Goal: Information Seeking & Learning: Check status

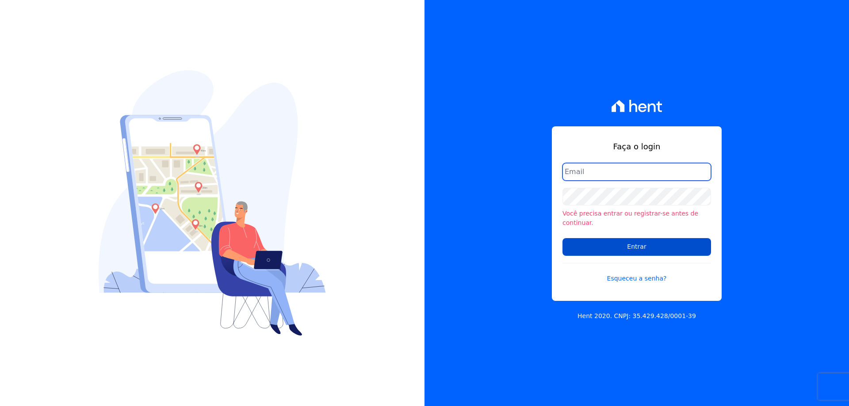
type input "[PERSON_NAME][EMAIL_ADDRESS][PERSON_NAME][DOMAIN_NAME]"
click at [618, 238] on input "Entrar" at bounding box center [637, 247] width 149 height 18
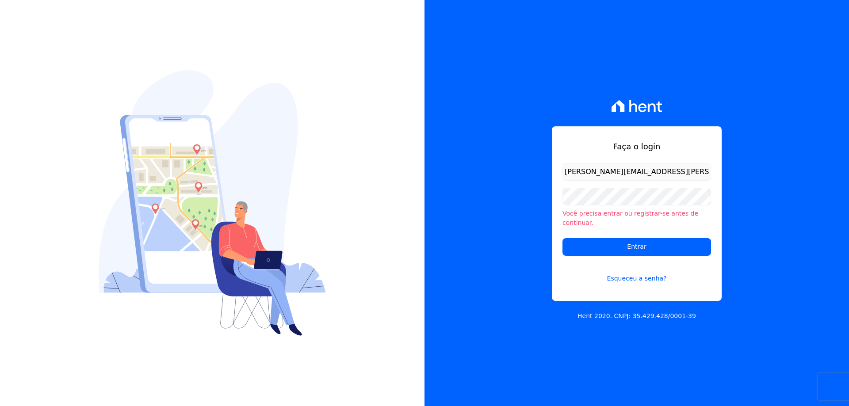
click at [607, 191] on form "[PERSON_NAME][EMAIL_ADDRESS][PERSON_NAME][DOMAIN_NAME] Você precisa entrar ou r…" at bounding box center [637, 228] width 149 height 131
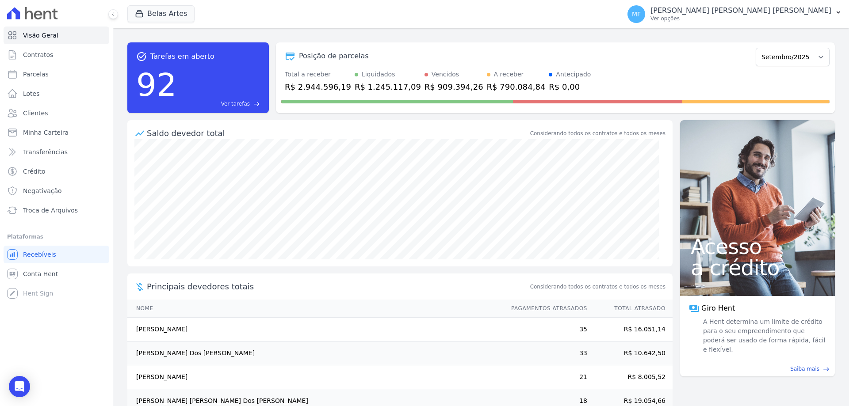
click at [247, 105] on span "Ver tarefas" at bounding box center [235, 104] width 29 height 8
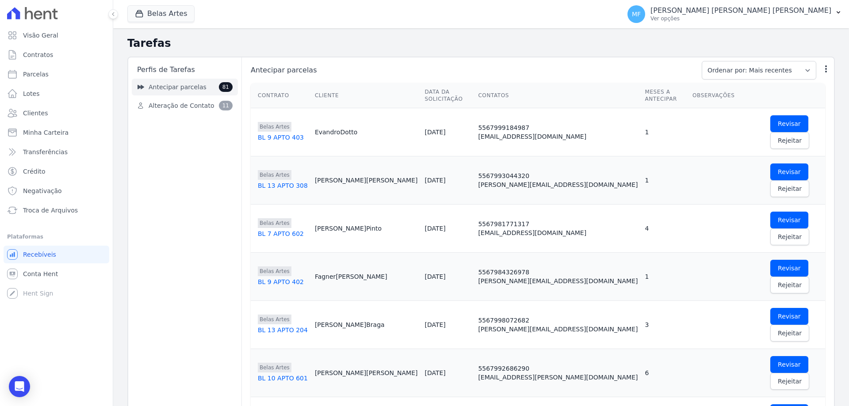
click at [176, 90] on span "Antecipar parcelas" at bounding box center [178, 87] width 58 height 9
click at [177, 102] on span "Alteração de Contato" at bounding box center [181, 105] width 65 height 9
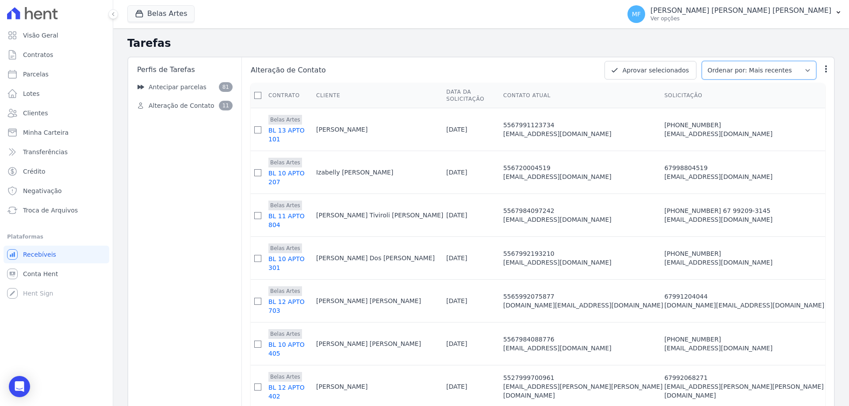
click at [767, 72] on select "Ordenar por: Mais recentes Ordenar por: Menos recentes" at bounding box center [759, 70] width 115 height 19
click at [768, 70] on select "Ordenar por: Mais recentes Ordenar por: Menos recentes" at bounding box center [759, 70] width 115 height 19
click at [159, 83] on span "Antecipar parcelas" at bounding box center [178, 87] width 58 height 9
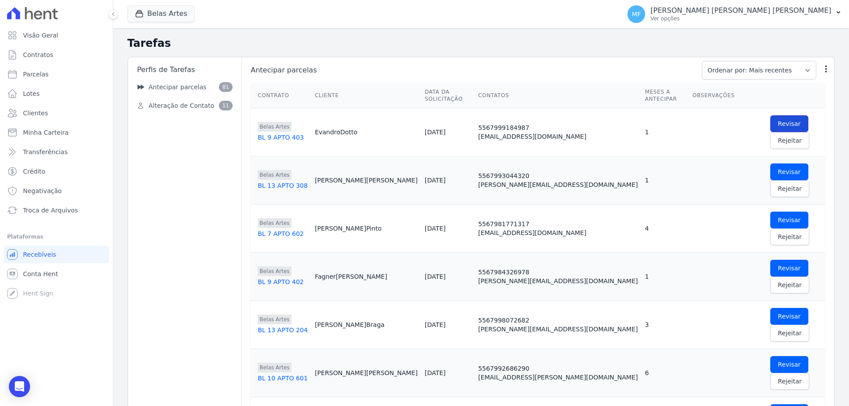
click at [778, 120] on span "Revisar" at bounding box center [789, 123] width 23 height 9
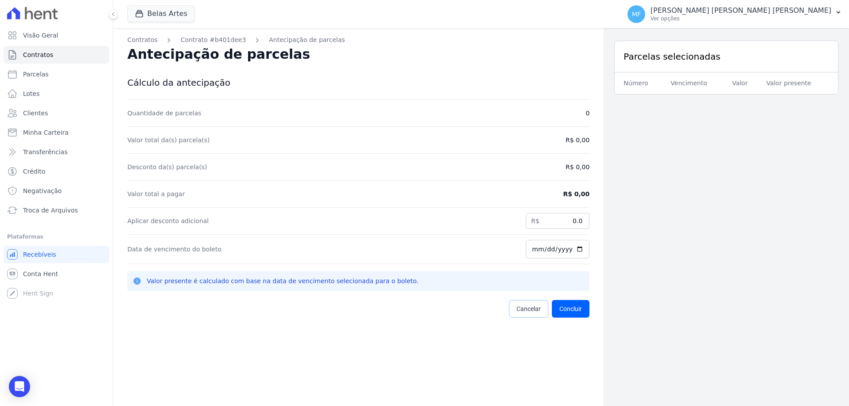
click at [520, 310] on span "Cancelar" at bounding box center [529, 309] width 24 height 9
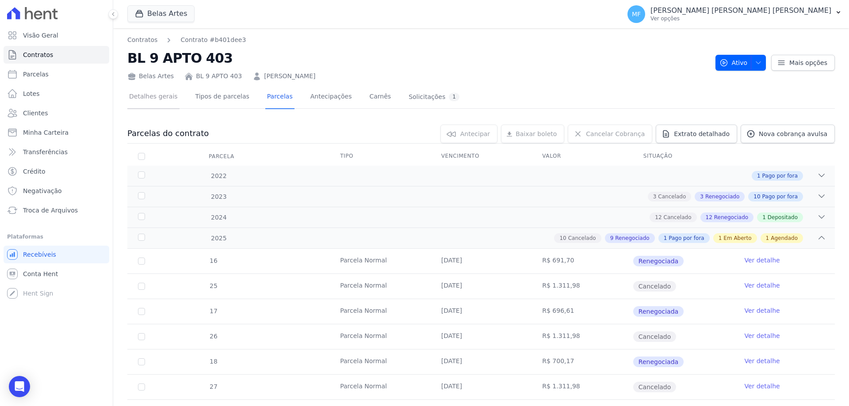
click at [153, 97] on link "Detalhes gerais" at bounding box center [153, 97] width 52 height 23
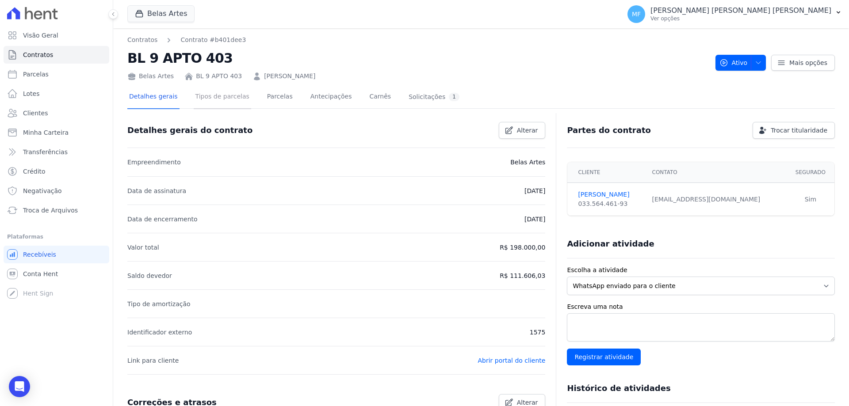
click at [237, 96] on link "Tipos de parcelas" at bounding box center [223, 97] width 58 height 23
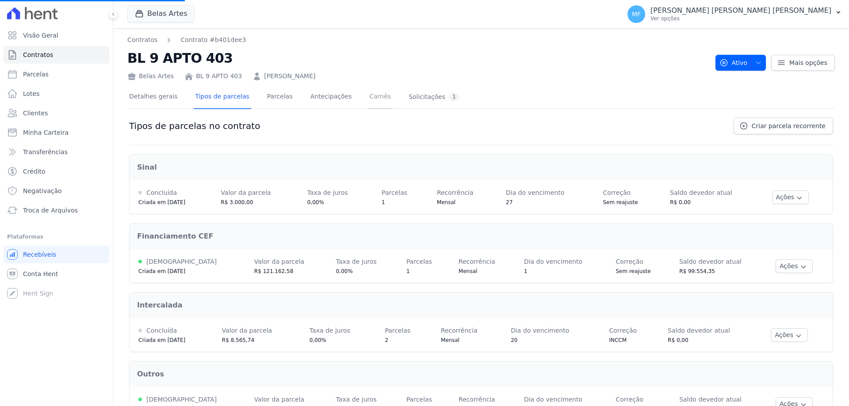
click at [369, 96] on link "Carnês" at bounding box center [380, 97] width 25 height 23
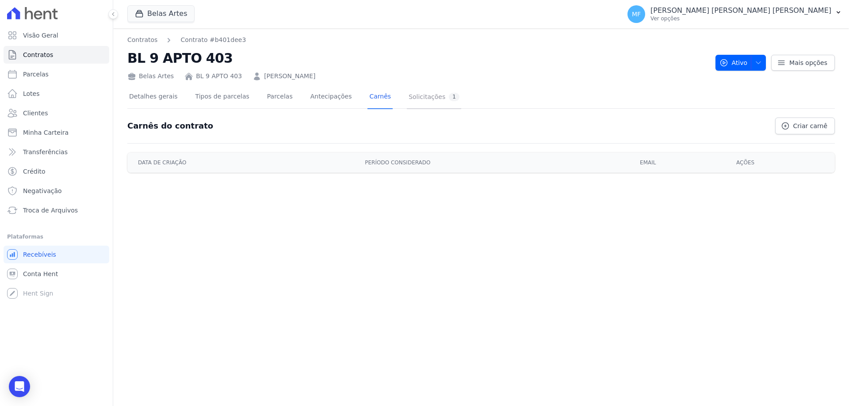
click at [409, 95] on div "Solicitações 1" at bounding box center [434, 97] width 51 height 8
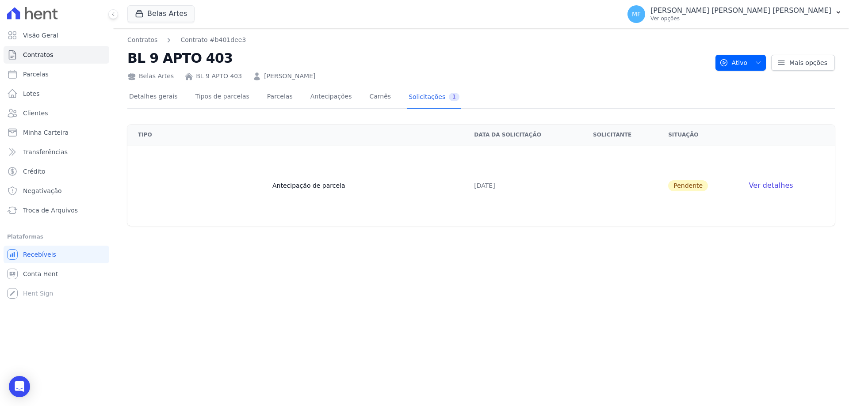
click at [409, 95] on div "Solicitações 1" at bounding box center [434, 97] width 51 height 8
click at [786, 187] on span "Ver detalhes" at bounding box center [771, 185] width 44 height 8
click at [38, 272] on span "Conta Hent" at bounding box center [40, 274] width 35 height 9
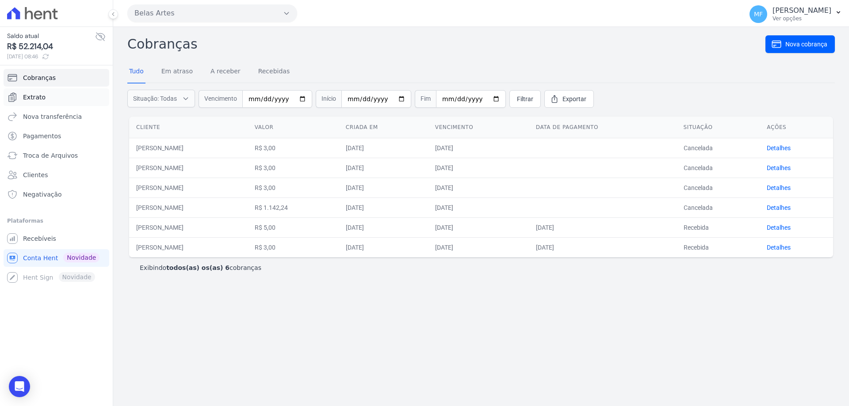
click at [69, 102] on link "Extrato" at bounding box center [57, 97] width 106 height 18
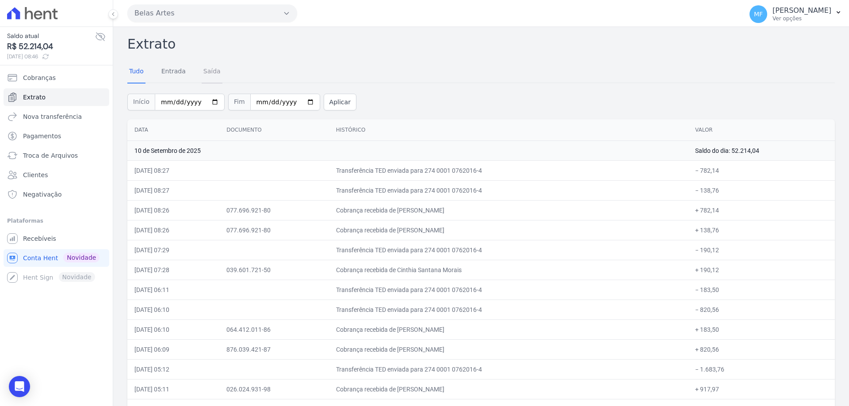
click at [203, 70] on link "Saída" at bounding box center [212, 72] width 21 height 23
click at [0, 0] on div at bounding box center [0, 0] width 0 height 0
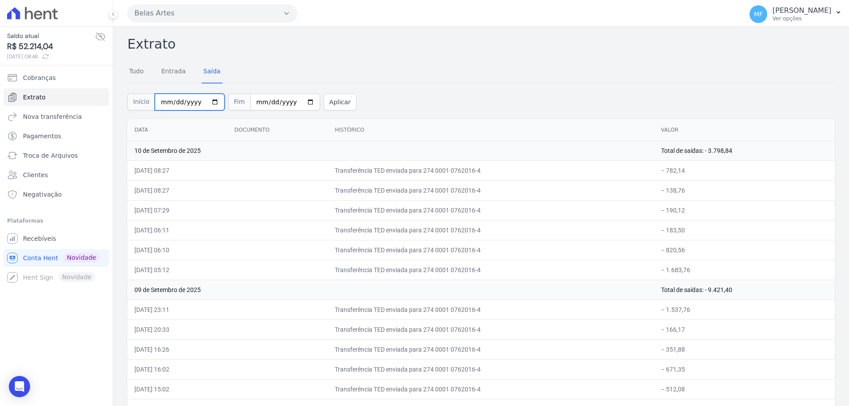
click at [203, 99] on input "2025-09-01" at bounding box center [190, 102] width 70 height 17
click at [205, 99] on input "2025-09-01" at bounding box center [190, 102] width 70 height 17
type input "2025-08-01"
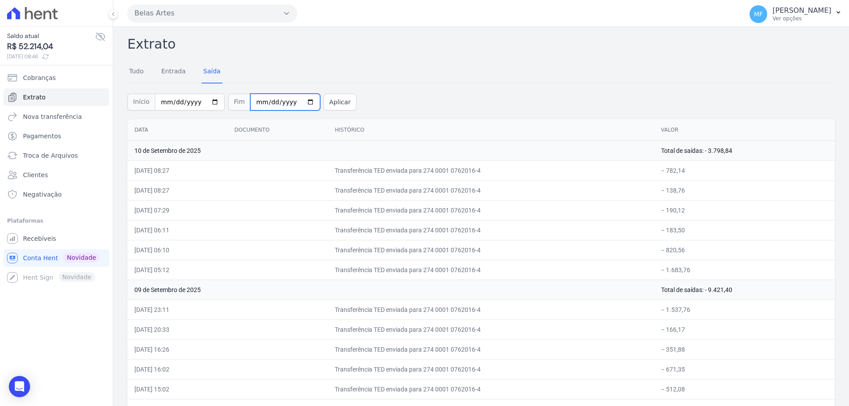
click at [301, 103] on input "2025-09-10" at bounding box center [285, 102] width 70 height 17
type input "2025-08-31"
click at [324, 108] on button "Aplicar" at bounding box center [340, 102] width 33 height 17
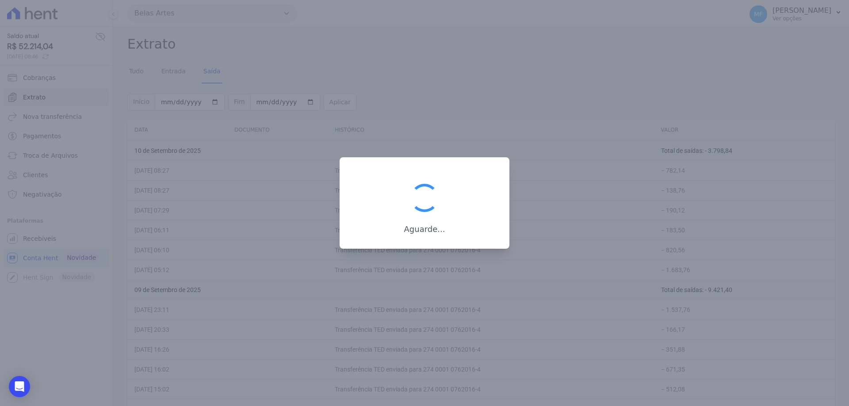
click at [318, 108] on div at bounding box center [424, 203] width 849 height 406
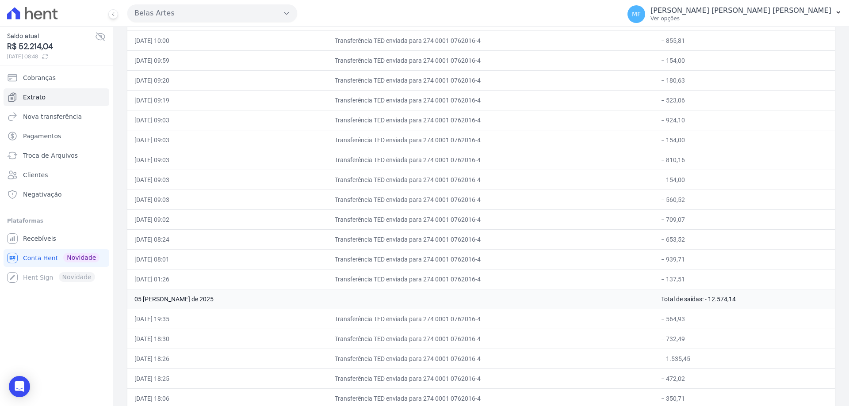
scroll to position [8101, 0]
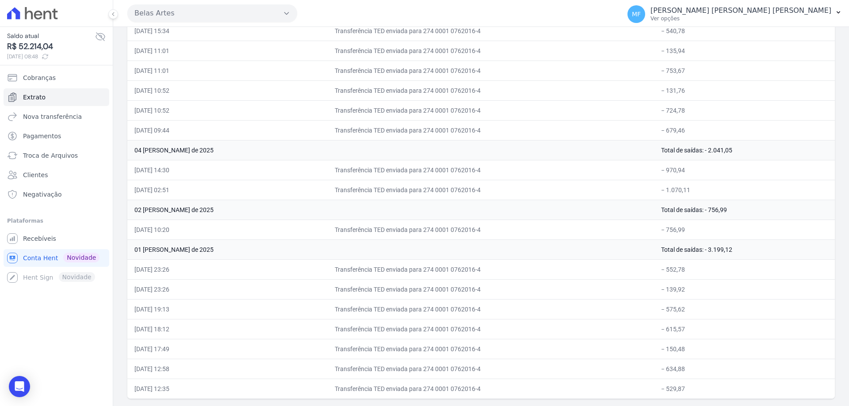
click at [202, 284] on td "01/08/2025, 23:26" at bounding box center [177, 290] width 100 height 20
click at [170, 233] on td "02/08/2025, 10:20" at bounding box center [177, 230] width 100 height 20
drag, startPoint x: 170, startPoint y: 233, endPoint x: 168, endPoint y: 220, distance: 12.9
click at [170, 232] on td "02/08/2025, 10:20" at bounding box center [177, 230] width 100 height 20
click at [157, 165] on td "04/08/2025, 14:30" at bounding box center [177, 170] width 100 height 20
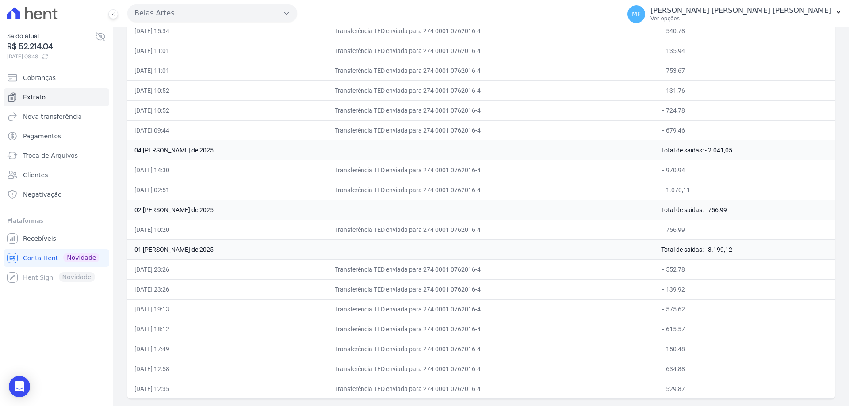
click at [147, 118] on td "05/08/2025, 10:52" at bounding box center [177, 110] width 100 height 20
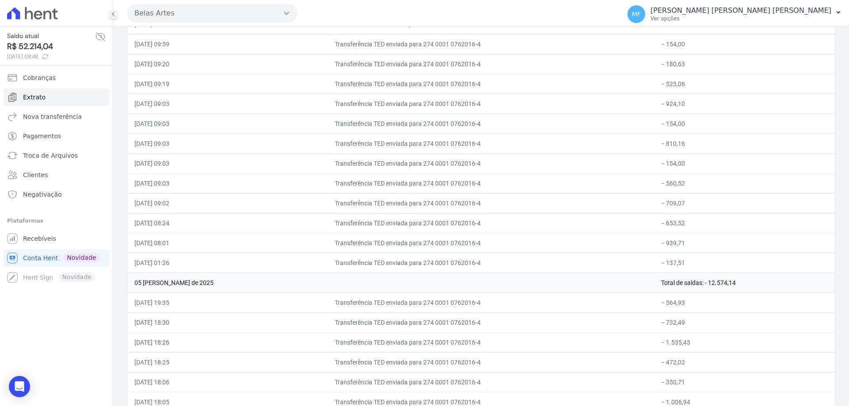
drag, startPoint x: 161, startPoint y: 150, endPoint x: 199, endPoint y: 152, distance: 38.1
click at [198, 152] on td "06/08/2025, 09:03" at bounding box center [177, 144] width 100 height 20
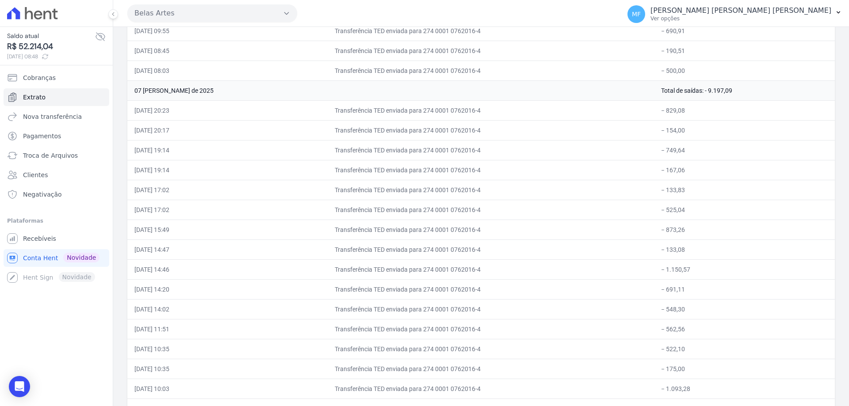
drag, startPoint x: 153, startPoint y: 193, endPoint x: 224, endPoint y: 164, distance: 77.0
click at [214, 180] on td "07/08/2025, 17:02" at bounding box center [177, 190] width 100 height 20
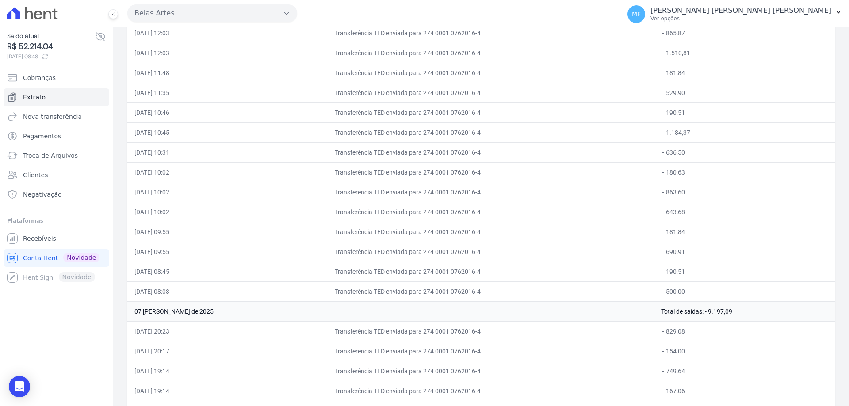
drag, startPoint x: 157, startPoint y: 151, endPoint x: 180, endPoint y: 152, distance: 22.6
click at [171, 152] on td "08/08/2025, 10:31" at bounding box center [177, 152] width 100 height 20
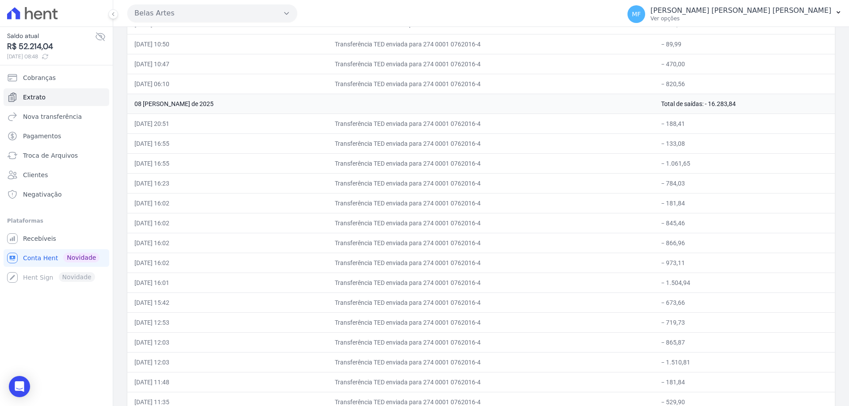
drag, startPoint x: 149, startPoint y: 72, endPoint x: 197, endPoint y: 73, distance: 48.7
click at [196, 73] on td "09/08/2025, 10:47" at bounding box center [177, 64] width 100 height 20
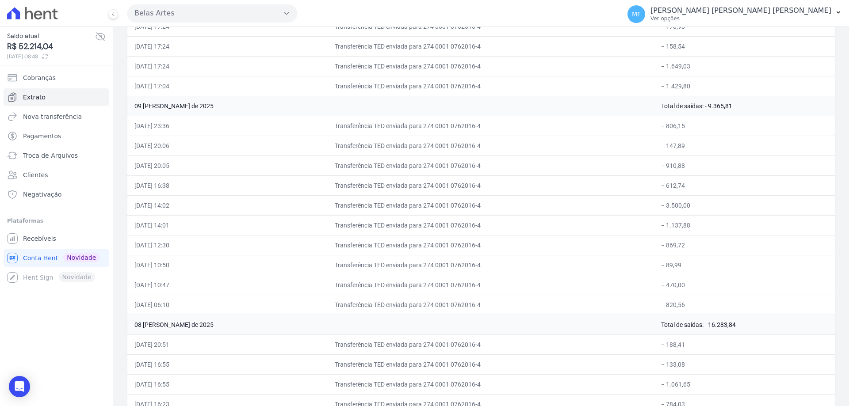
scroll to position [5138, 0]
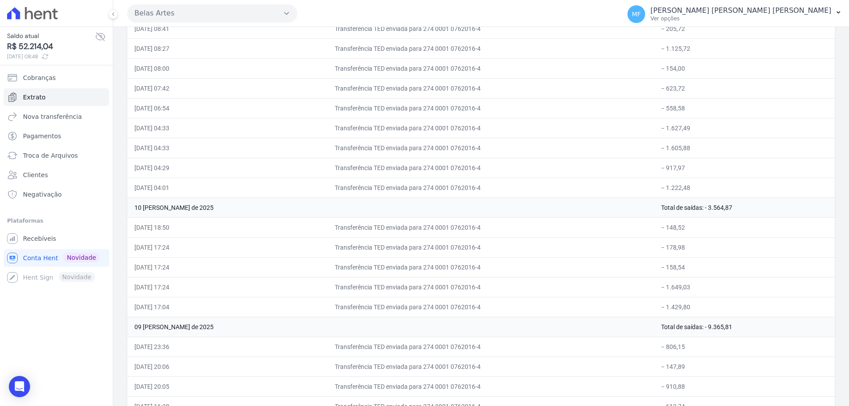
drag, startPoint x: 149, startPoint y: 150, endPoint x: 175, endPoint y: 147, distance: 26.3
click at [175, 147] on td "11/08/2025, 04:33" at bounding box center [177, 148] width 100 height 20
drag, startPoint x: 176, startPoint y: 252, endPoint x: 179, endPoint y: 249, distance: 4.7
click at [177, 251] on td "10/08/2025, 17:24" at bounding box center [177, 248] width 100 height 20
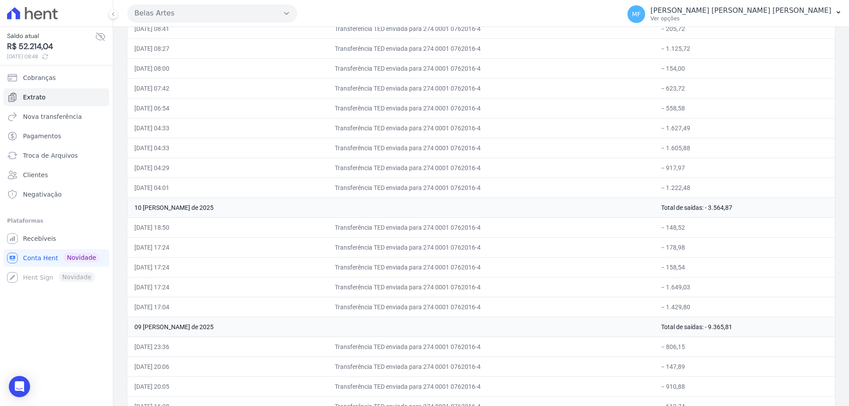
drag, startPoint x: 174, startPoint y: 160, endPoint x: 212, endPoint y: 151, distance: 39.1
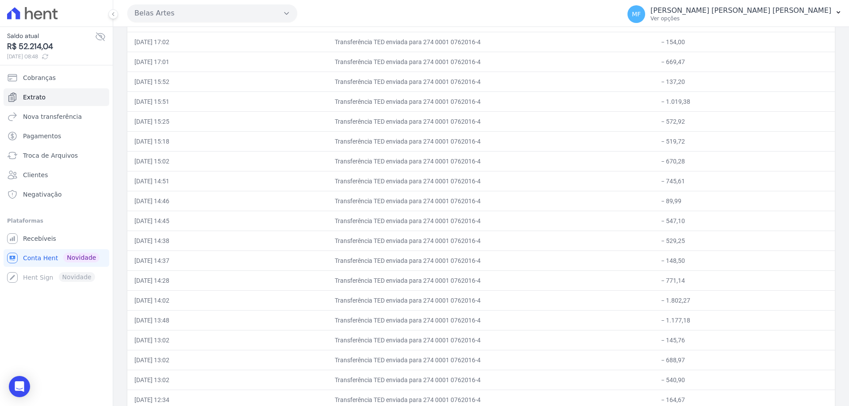
scroll to position [3899, 0]
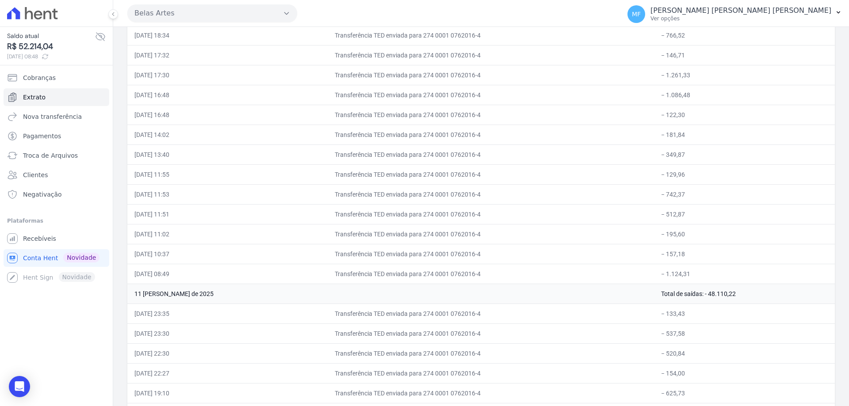
drag, startPoint x: 145, startPoint y: 114, endPoint x: 222, endPoint y: 123, distance: 78.5
click at [209, 123] on td "12/08/2025, 16:48" at bounding box center [177, 115] width 100 height 20
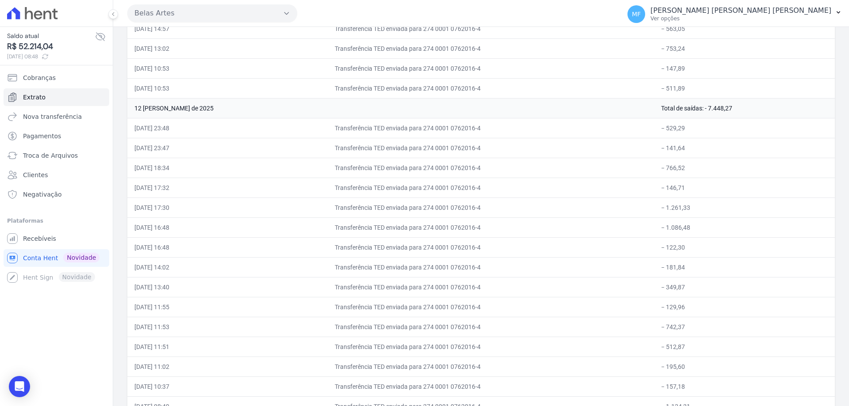
scroll to position [3324, 0]
drag, startPoint x: 176, startPoint y: 179, endPoint x: 192, endPoint y: 161, distance: 23.8
click at [184, 179] on td "13/08/2025, 18:03" at bounding box center [177, 170] width 100 height 20
click at [190, 177] on td "13/08/2025, 18:03" at bounding box center [177, 170] width 100 height 20
drag, startPoint x: 149, startPoint y: 61, endPoint x: 207, endPoint y: 67, distance: 59.2
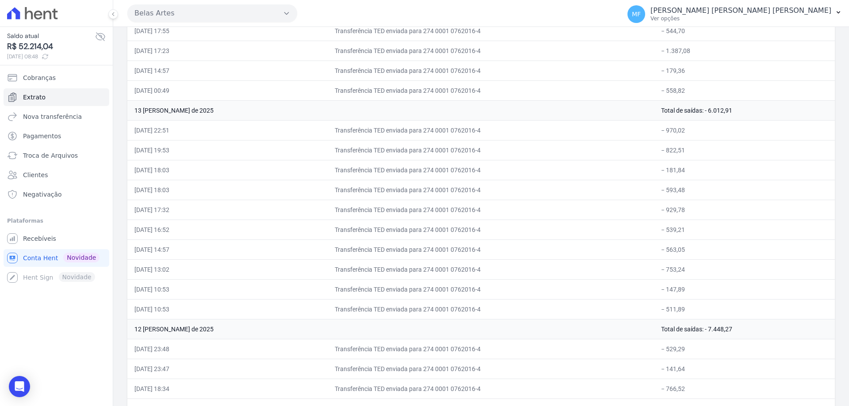
click at [160, 62] on td "14/08/2025, 14:57" at bounding box center [177, 71] width 100 height 20
click at [190, 64] on td "14/08/2025, 14:57" at bounding box center [177, 71] width 100 height 20
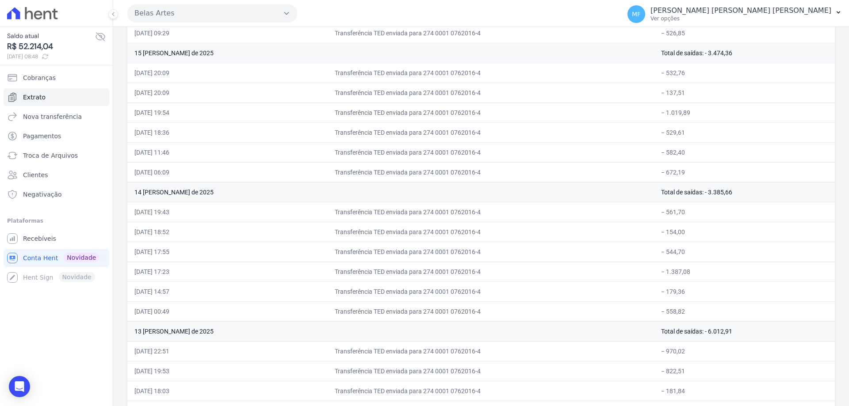
scroll to position [3059, 0]
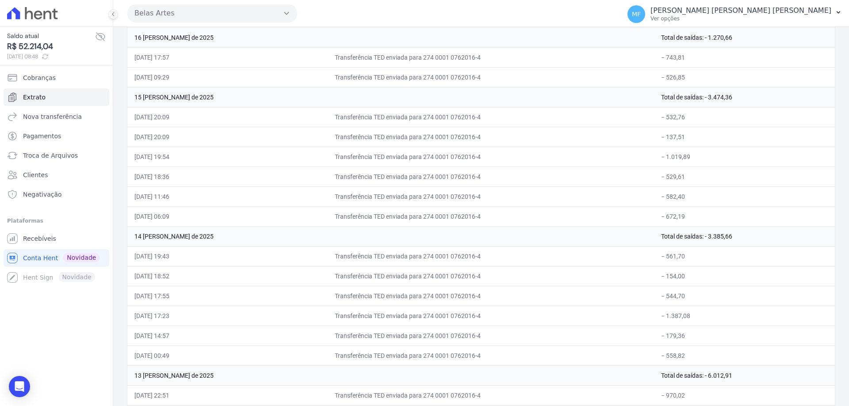
click at [176, 169] on td "15/08/2025, 18:36" at bounding box center [177, 177] width 100 height 20
drag, startPoint x: 158, startPoint y: 78, endPoint x: 199, endPoint y: 74, distance: 40.9
click at [199, 74] on td "16/08/2025, 09:29" at bounding box center [177, 77] width 100 height 20
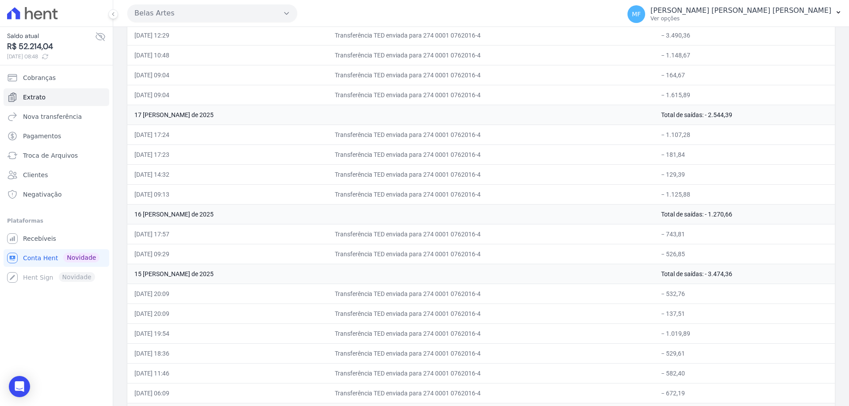
scroll to position [2838, 0]
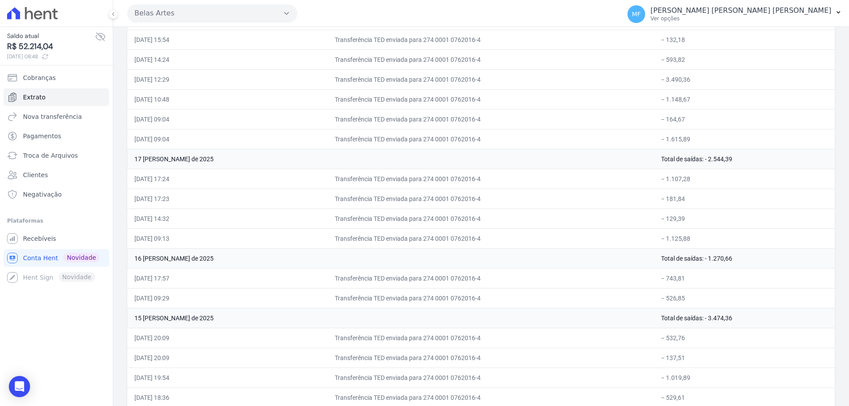
drag, startPoint x: 145, startPoint y: 201, endPoint x: 165, endPoint y: 202, distance: 20.4
click at [165, 202] on td "17/08/2025, 17:23" at bounding box center [177, 199] width 100 height 20
drag, startPoint x: 165, startPoint y: 202, endPoint x: 170, endPoint y: 194, distance: 9.0
click at [166, 202] on td "17/08/2025, 17:23" at bounding box center [177, 199] width 100 height 20
drag, startPoint x: 146, startPoint y: 115, endPoint x: 184, endPoint y: 119, distance: 37.8
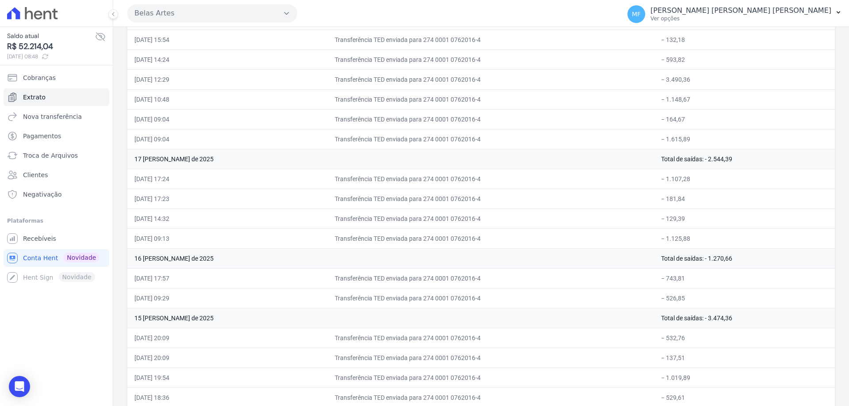
click at [184, 119] on td "18/08/2025, 09:04" at bounding box center [177, 119] width 100 height 20
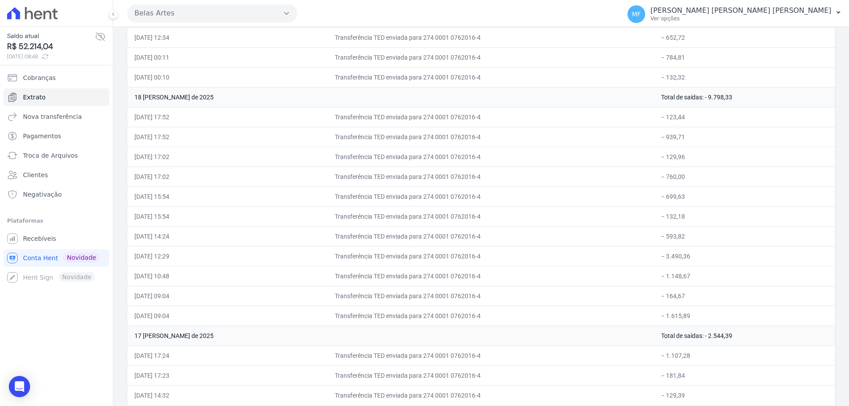
scroll to position [2617, 0]
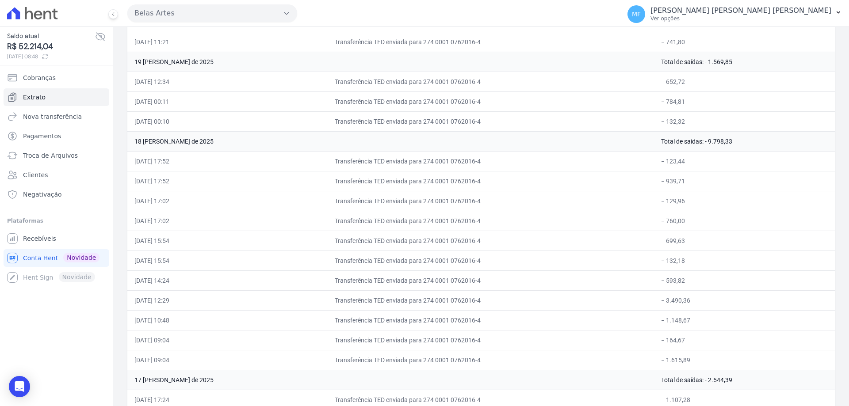
drag, startPoint x: 156, startPoint y: 119, endPoint x: 180, endPoint y: 117, distance: 24.9
click at [178, 119] on td "19/08/2025, 00:10" at bounding box center [177, 121] width 100 height 20
click at [180, 119] on td "19/08/2025, 00:10" at bounding box center [177, 121] width 100 height 20
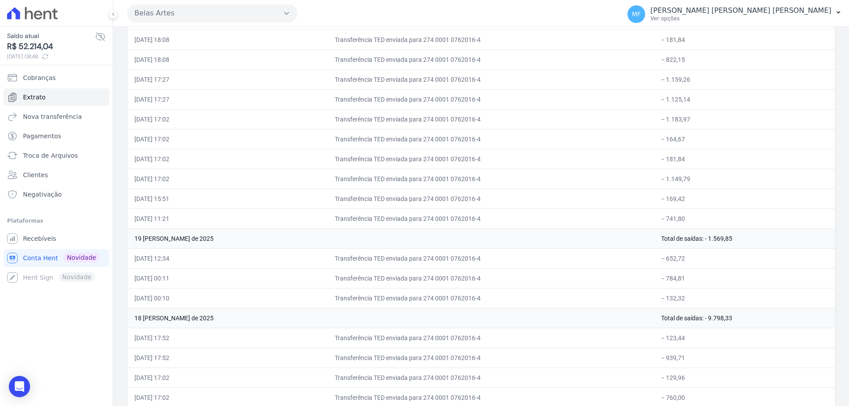
scroll to position [2396, 0]
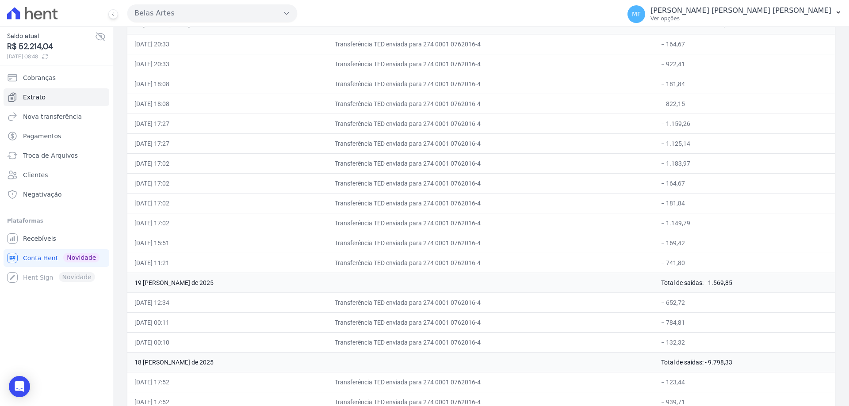
drag, startPoint x: 147, startPoint y: 180, endPoint x: 165, endPoint y: 180, distance: 17.3
click at [164, 180] on td "20/08/2025, 17:02" at bounding box center [177, 183] width 100 height 20
click at [165, 180] on td "20/08/2025, 17:02" at bounding box center [177, 183] width 100 height 20
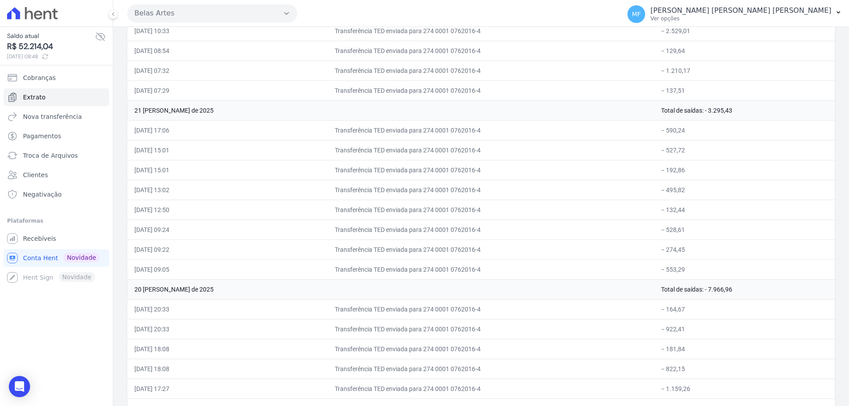
click at [181, 187] on td "21/08/2025, 13:02" at bounding box center [177, 190] width 100 height 20
drag, startPoint x: 148, startPoint y: 90, endPoint x: 173, endPoint y: 90, distance: 24.8
click at [173, 90] on td "22/08/2025, 07:29" at bounding box center [177, 91] width 100 height 20
click at [179, 90] on td "22/08/2025, 07:29" at bounding box center [177, 91] width 100 height 20
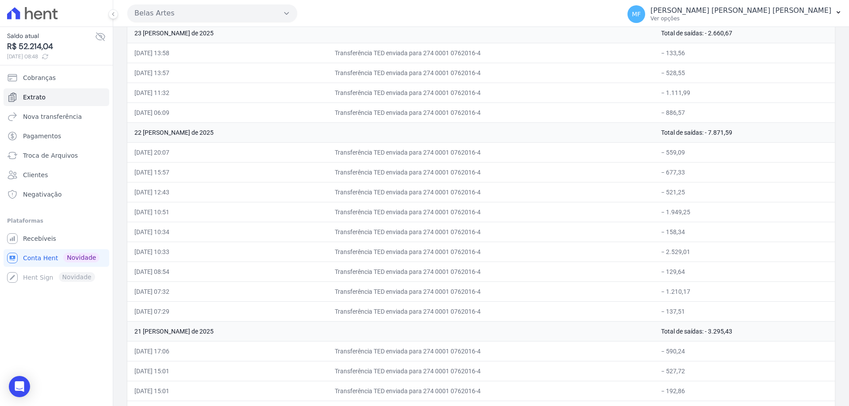
scroll to position [1865, 0]
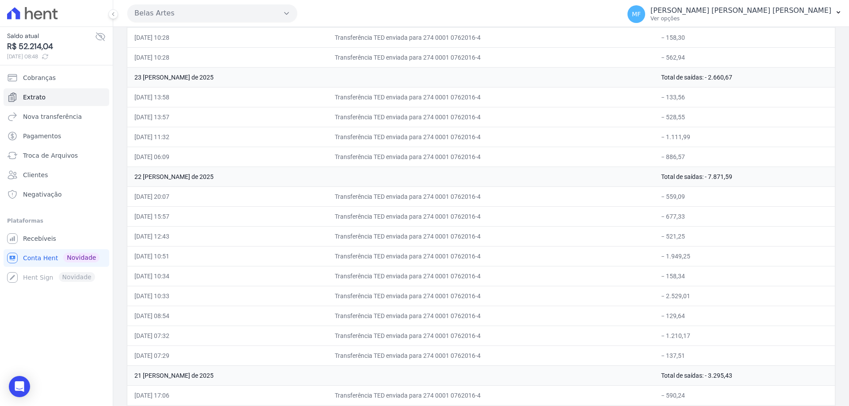
drag, startPoint x: 157, startPoint y: 149, endPoint x: 198, endPoint y: 150, distance: 41.1
click at [191, 150] on td "23/08/2025, 06:09" at bounding box center [177, 157] width 100 height 20
drag, startPoint x: 158, startPoint y: 61, endPoint x: 189, endPoint y: 60, distance: 31.0
click at [185, 60] on td "24/08/2025, 10:28" at bounding box center [177, 57] width 100 height 20
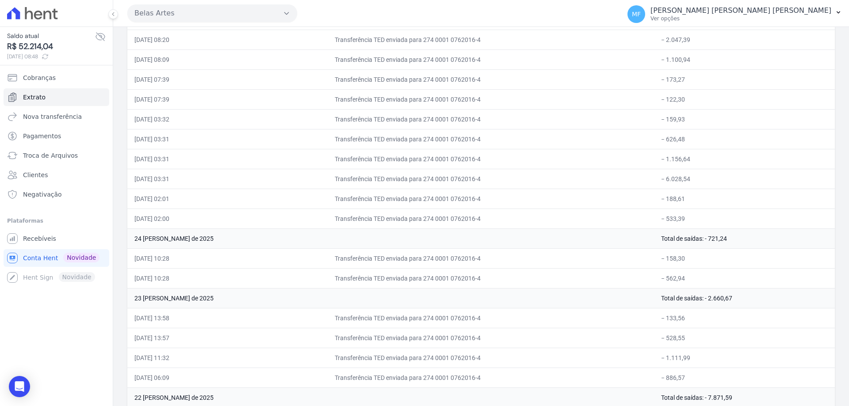
scroll to position [1599, 0]
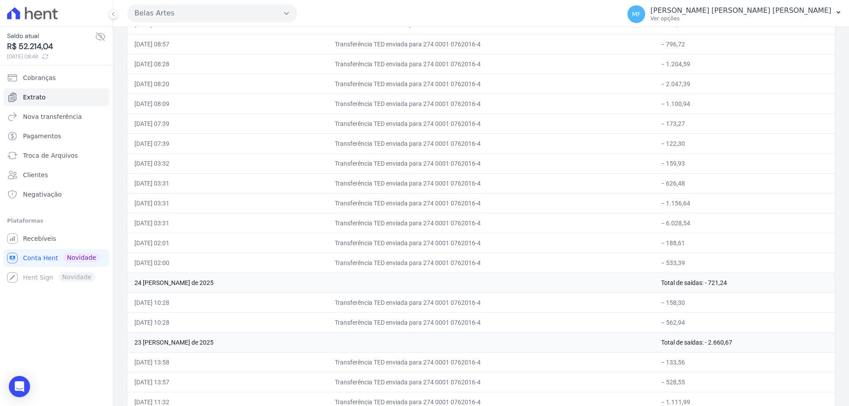
drag, startPoint x: 147, startPoint y: 182, endPoint x: 162, endPoint y: 185, distance: 15.9
click at [162, 185] on td "25/08/2025, 03:31" at bounding box center [177, 183] width 100 height 20
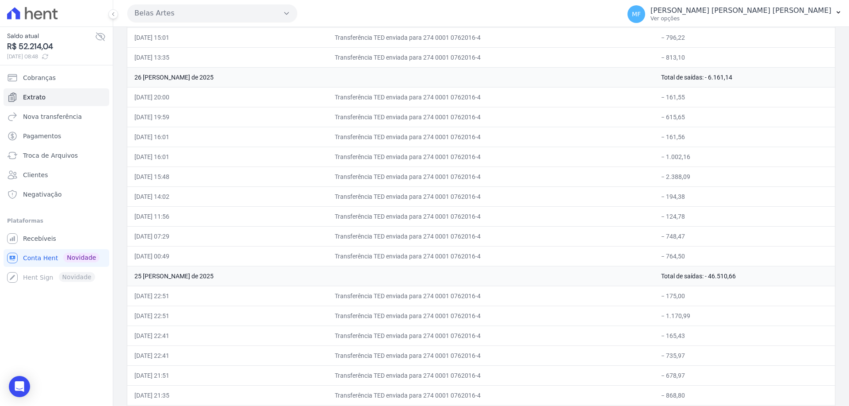
scroll to position [228, 0]
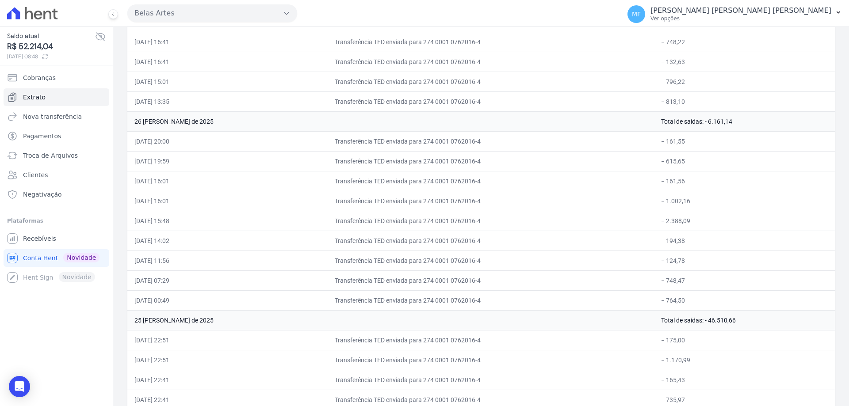
drag, startPoint x: 154, startPoint y: 192, endPoint x: 187, endPoint y: 185, distance: 33.9
drag, startPoint x: 162, startPoint y: 104, endPoint x: 199, endPoint y: 102, distance: 37.2
click at [199, 102] on td "27/08/2025, 13:35" at bounding box center [177, 102] width 100 height 20
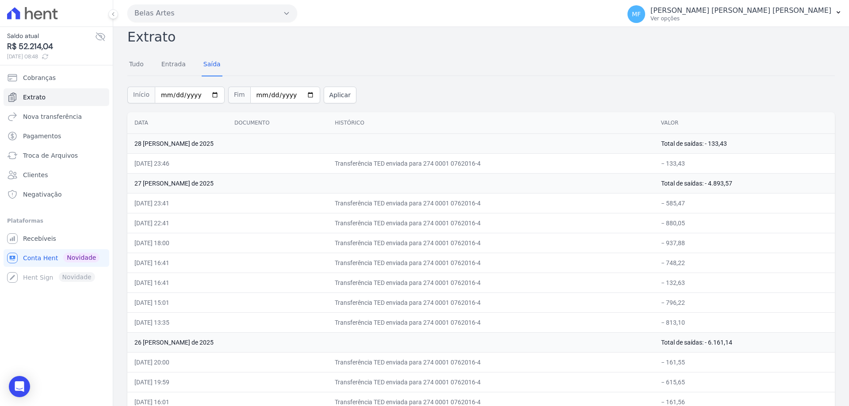
scroll to position [0, 0]
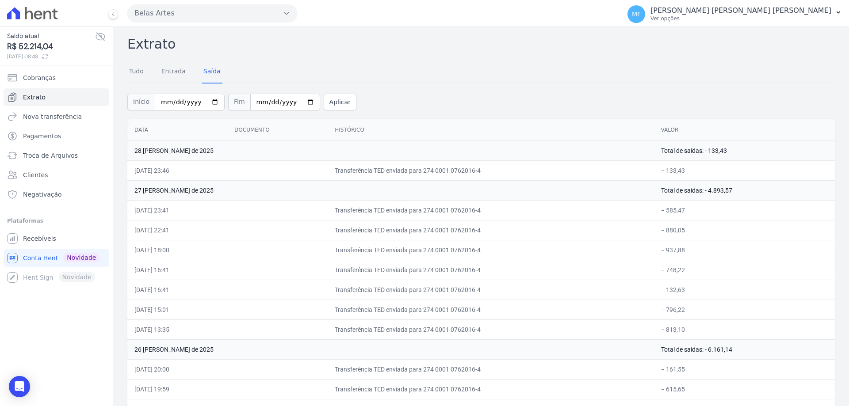
drag, startPoint x: 166, startPoint y: 172, endPoint x: 206, endPoint y: 171, distance: 39.4
click at [204, 171] on td "28/08/2025, 23:46" at bounding box center [177, 171] width 100 height 20
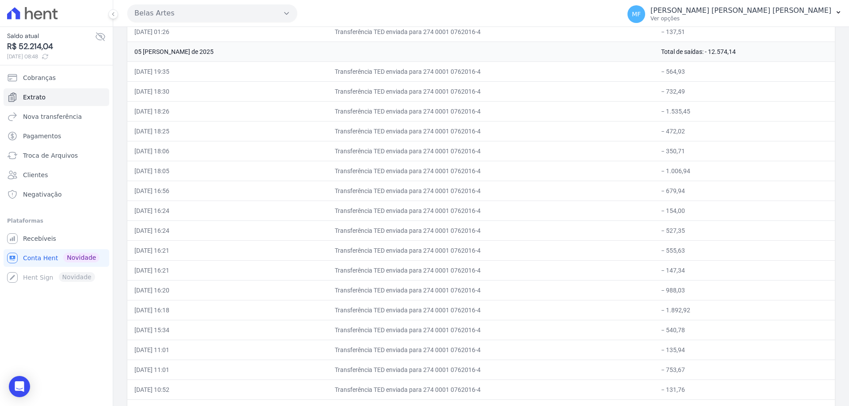
scroll to position [8101, 0]
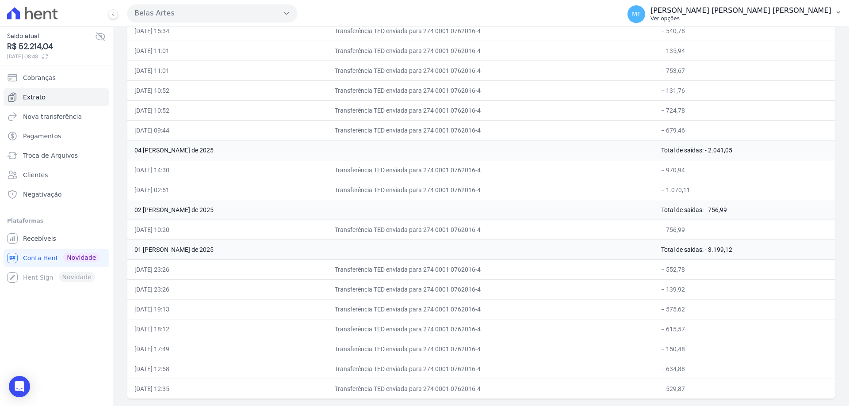
click at [824, 12] on p "Melissa Fernanda de Oliveira da Silva" at bounding box center [741, 10] width 181 height 9
click at [725, 10] on p "Melissa Fernanda de Oliveira da Silva" at bounding box center [741, 10] width 181 height 9
click at [725, 15] on p "Ver opções" at bounding box center [741, 18] width 181 height 7
click at [723, 17] on p "Ver opções" at bounding box center [741, 18] width 181 height 7
click at [27, 14] on icon at bounding box center [32, 13] width 51 height 12
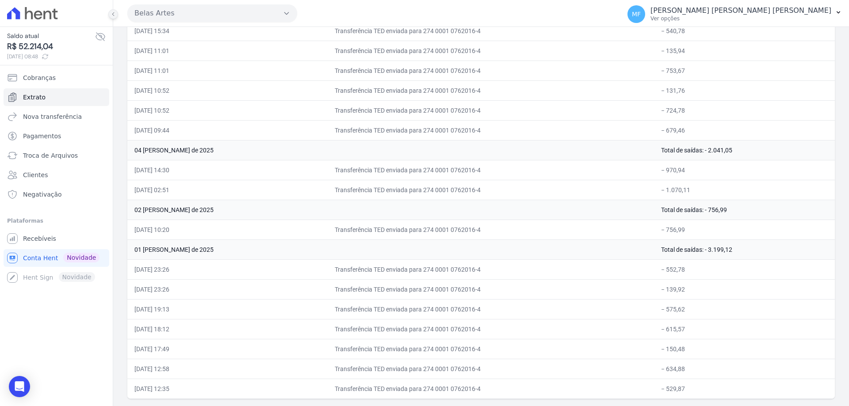
click at [110, 13] on button at bounding box center [113, 14] width 10 height 10
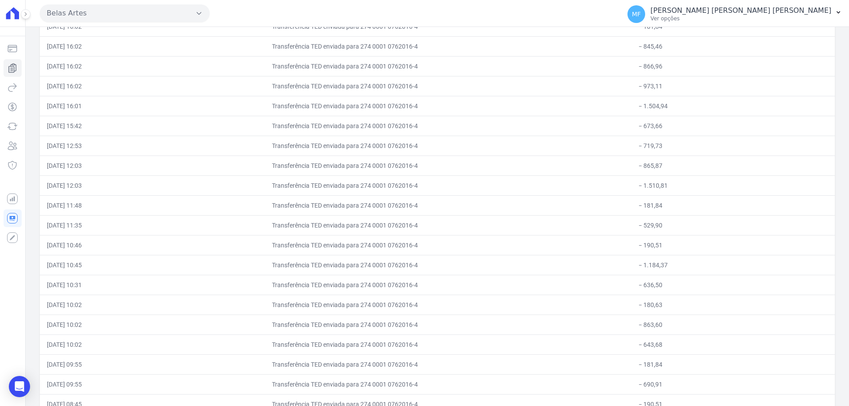
scroll to position [5713, 0]
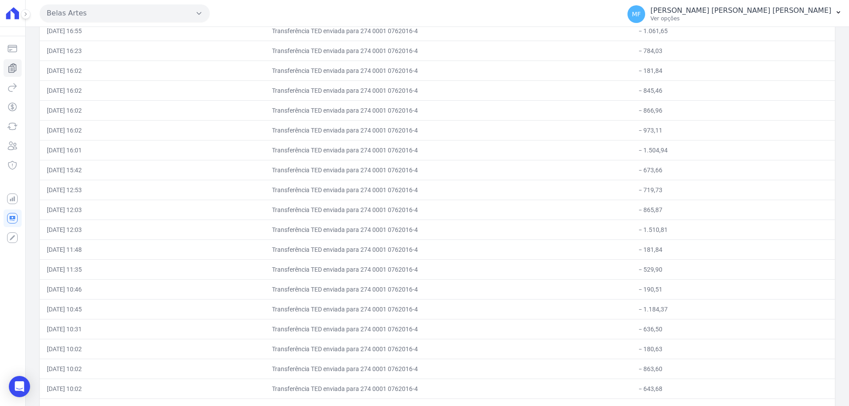
click at [692, 342] on td "− 180,63" at bounding box center [733, 349] width 203 height 20
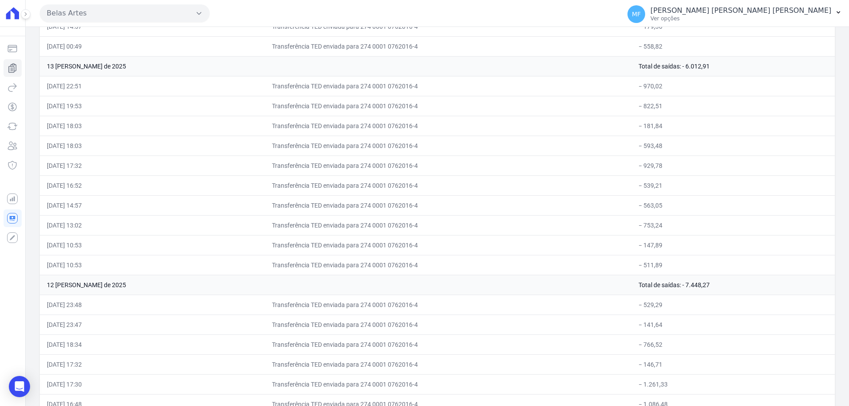
scroll to position [3280, 0]
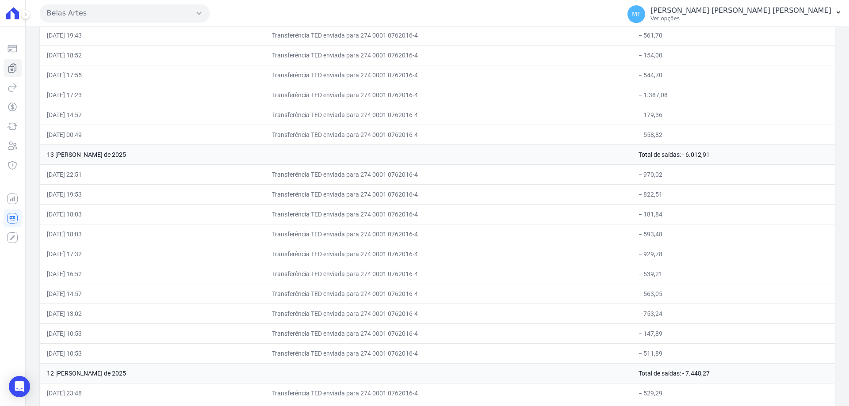
click at [688, 349] on td "− 511,89" at bounding box center [733, 354] width 203 height 20
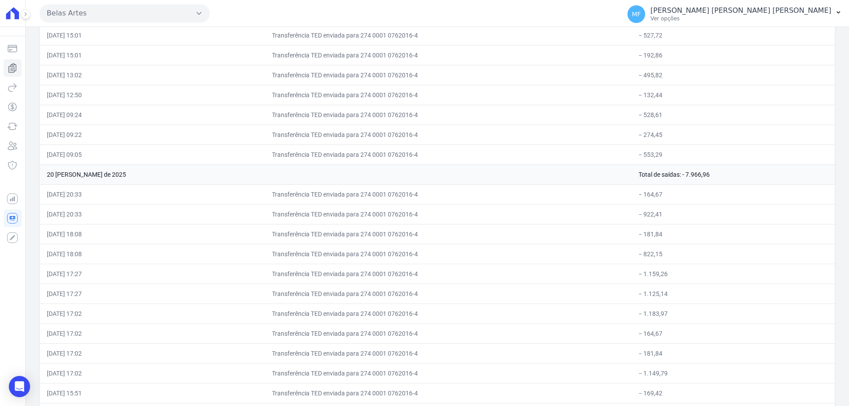
scroll to position [2227, 0]
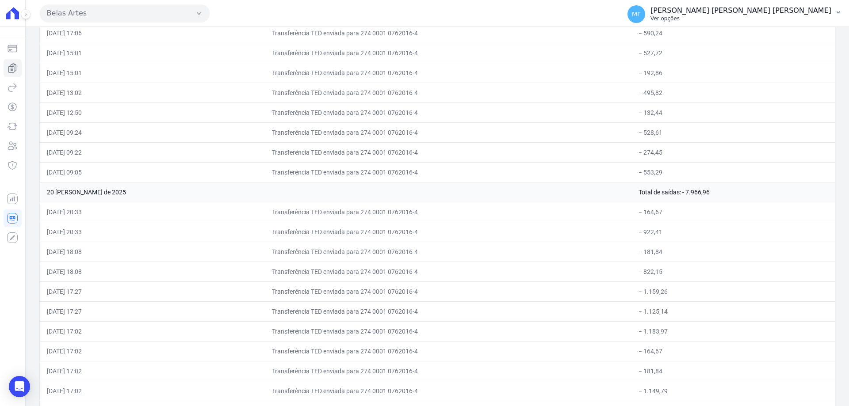
click at [849, 26] on button "MF Melissa Fernanda de Oliveira da Silva Ver opções" at bounding box center [735, 14] width 229 height 25
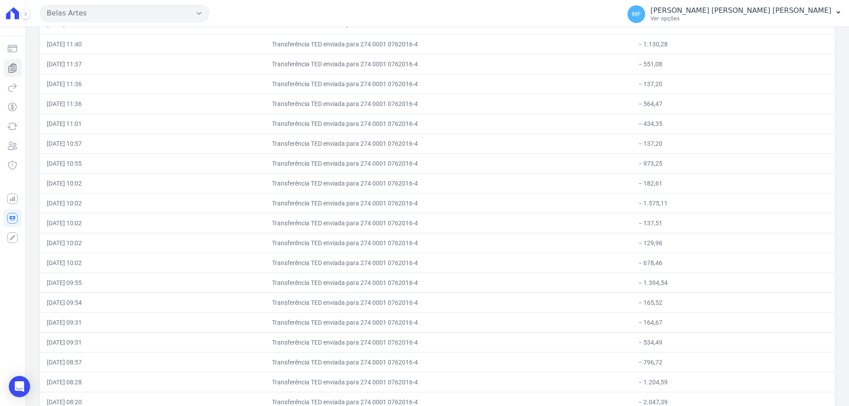
scroll to position [1104, 0]
click at [687, 346] on td "− 973,25" at bounding box center [733, 340] width 203 height 20
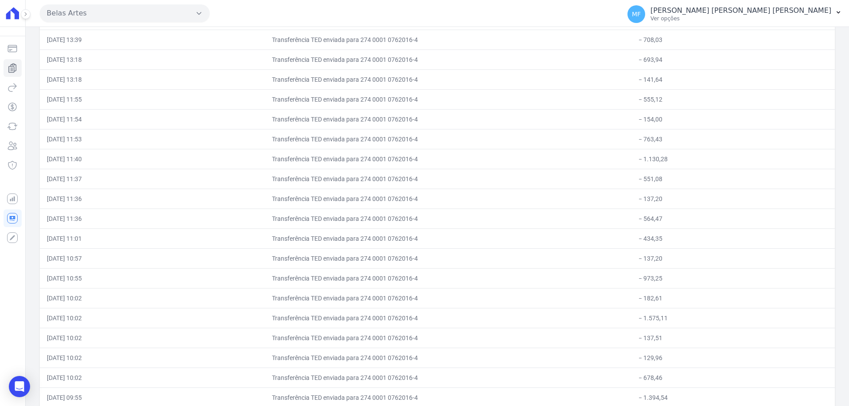
scroll to position [1148, 0]
click at [691, 350] on td "− 137,51" at bounding box center [733, 356] width 203 height 20
click at [683, 347] on td "− 137,51" at bounding box center [733, 338] width 203 height 20
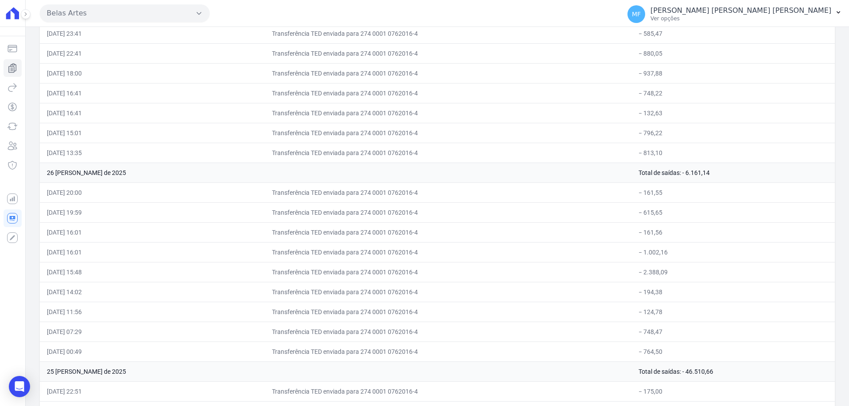
scroll to position [0, 0]
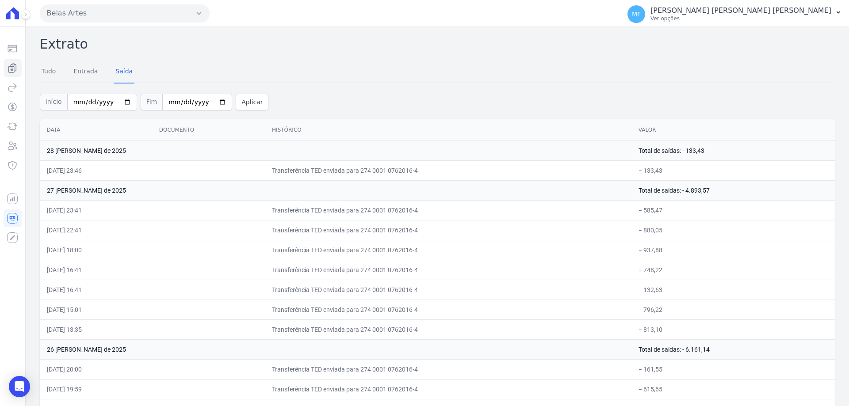
click at [287, 71] on div "Tudo Entrada Saída" at bounding box center [437, 72] width 795 height 22
click at [320, 92] on div "Início 2025-08-01 Fim 2025-08-31 Aplicar" at bounding box center [437, 101] width 795 height 37
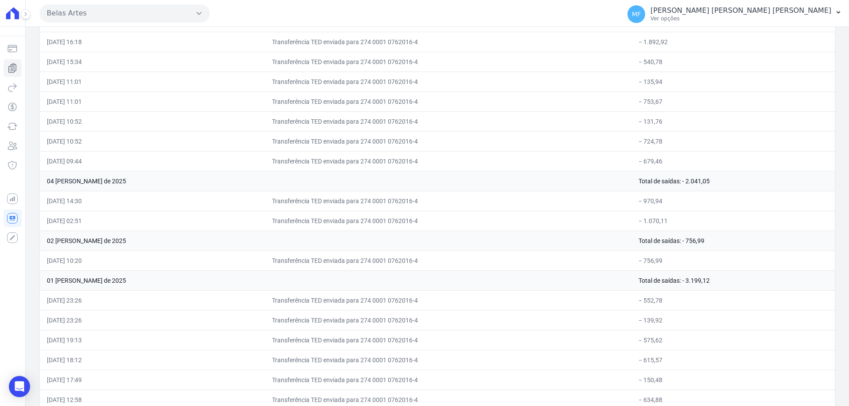
scroll to position [8101, 0]
